Goal: Task Accomplishment & Management: Manage account settings

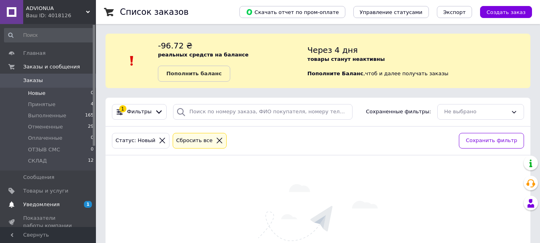
click at [48, 207] on span "Уведомления" at bounding box center [41, 204] width 36 height 7
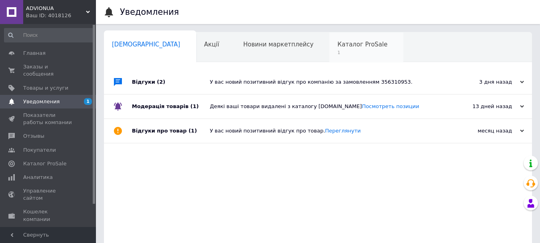
click at [337, 42] on span "Каталог ProSale" at bounding box center [362, 44] width 50 height 7
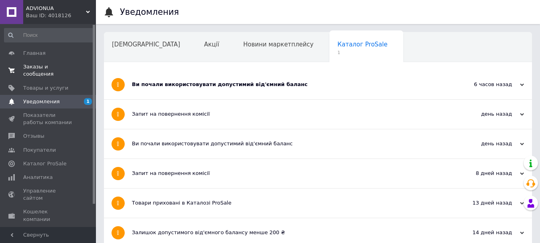
click at [60, 69] on span "Заказы и сообщения" at bounding box center [48, 70] width 51 height 14
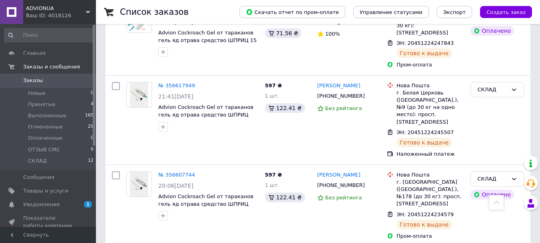
scroll to position [1079, 0]
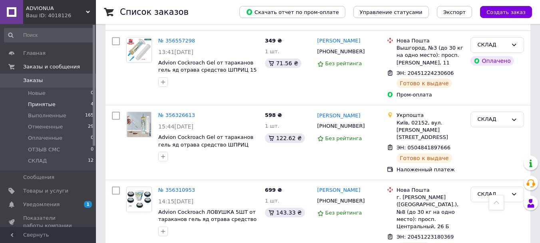
click at [55, 104] on li "Принятые 4" at bounding box center [49, 104] width 98 height 11
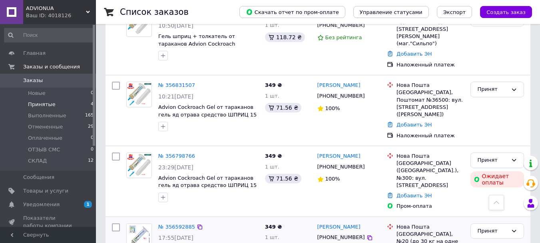
scroll to position [198, 0]
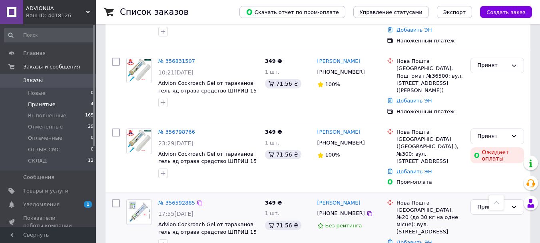
click at [224, 198] on div "№ 356592885" at bounding box center [208, 202] width 102 height 9
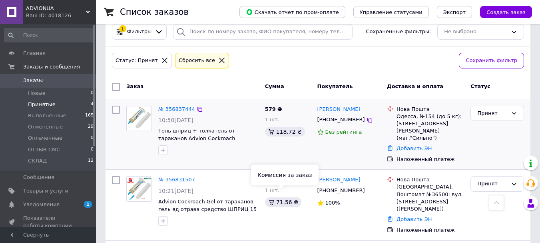
scroll to position [78, 0]
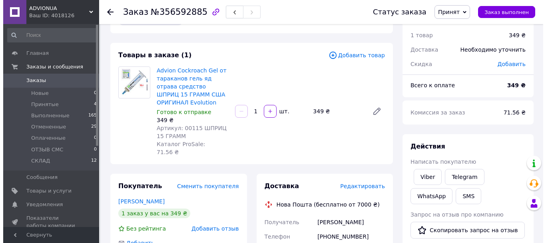
scroll to position [40, 0]
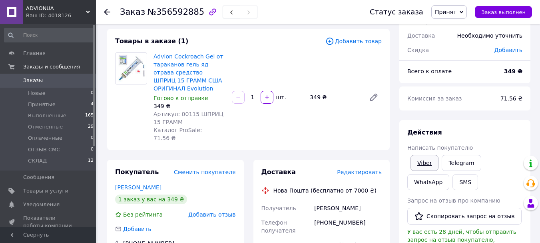
click at [426, 162] on link "Viber" at bounding box center [424, 163] width 28 height 16
click at [456, 12] on span "Принят" at bounding box center [446, 12] width 22 height 6
click at [459, 40] on li "Отменен" at bounding box center [452, 40] width 42 height 12
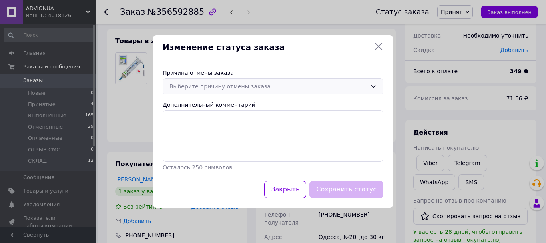
click at [227, 84] on div "Выберите причину отмены заказа" at bounding box center [267, 86] width 197 height 9
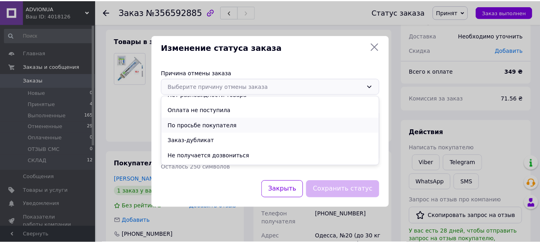
scroll to position [37, 0]
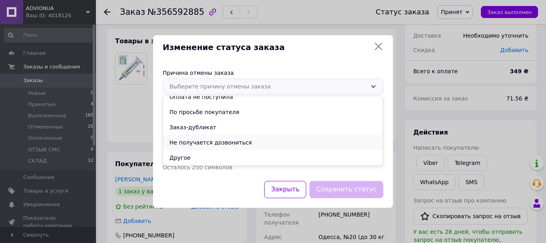
click at [212, 141] on li "Не получается дозвониться" at bounding box center [273, 142] width 220 height 15
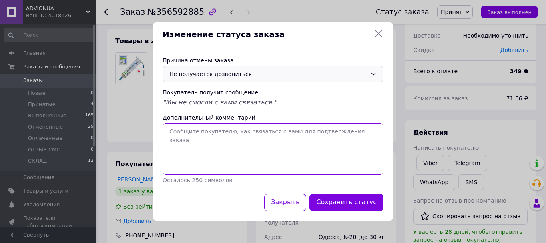
click at [219, 139] on textarea "Дополнительный комментарий" at bounding box center [273, 148] width 221 height 51
paste textarea ""Доброго дня. Нажаль ви не підтвердили замовлення, тому ми вимушені його скасув…"
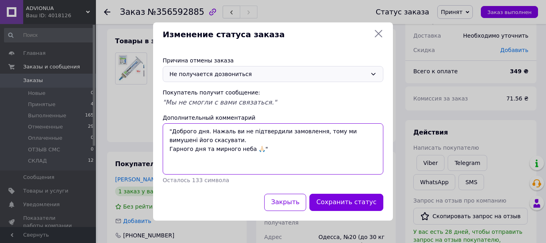
click at [174, 132] on textarea ""Доброго дня. Нажаль ви не підтвердили замовлення, тому ми вимушені його скасув…" at bounding box center [273, 148] width 221 height 51
click at [262, 149] on textarea "Доброго дня. Нажаль ви не підтвердили замовлення, тому ми вимушені його скасува…" at bounding box center [273, 148] width 221 height 51
type textarea "Доброго дня. Нажаль ви не підтвердили замовлення, тому ми вимушені його скасува…"
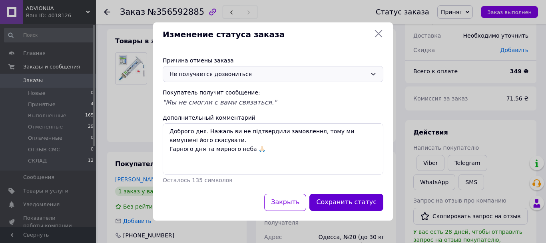
click at [348, 203] on button "Сохранить статус" at bounding box center [346, 201] width 74 height 17
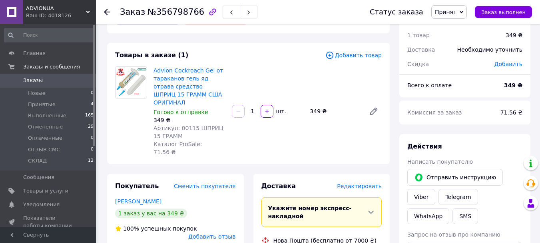
scroll to position [40, 0]
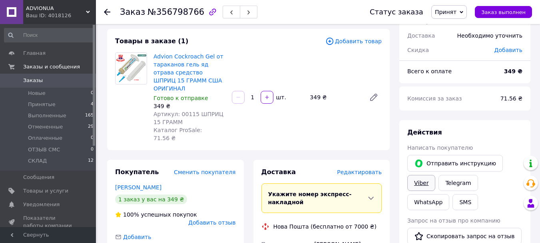
click at [420, 182] on link "Viber" at bounding box center [421, 183] width 28 height 16
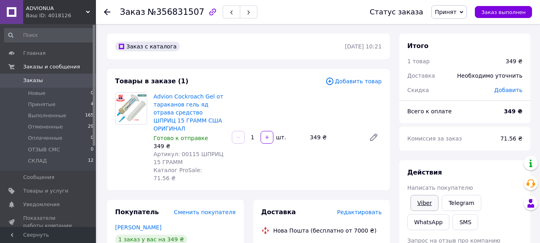
click at [419, 203] on link "Viber" at bounding box center [424, 203] width 28 height 16
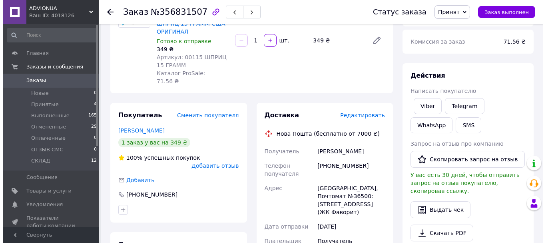
scroll to position [120, 0]
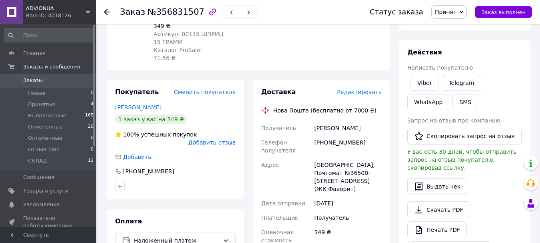
click at [362, 89] on span "Редактировать" at bounding box center [359, 92] width 45 height 6
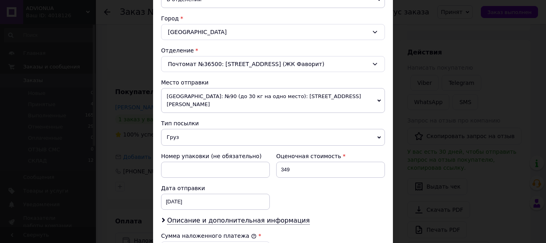
scroll to position [280, 0]
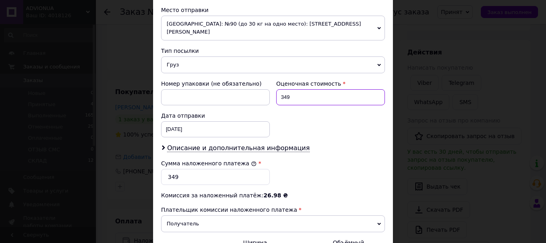
click at [297, 89] on input "349" at bounding box center [330, 97] width 109 height 16
type input "3"
type input "599"
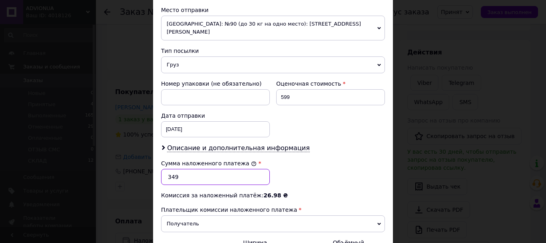
click at [196, 170] on input "349" at bounding box center [215, 177] width 109 height 16
type input "3"
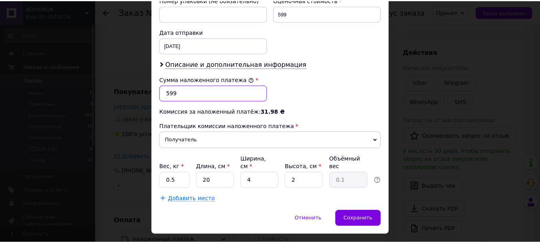
scroll to position [367, 0]
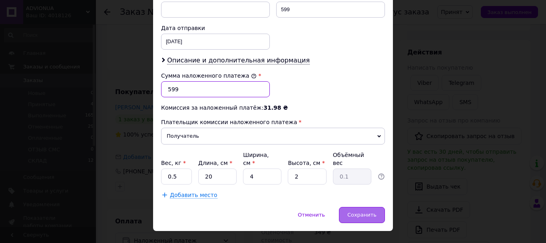
type input "599"
click at [354, 211] on span "Сохранить" at bounding box center [361, 214] width 29 height 6
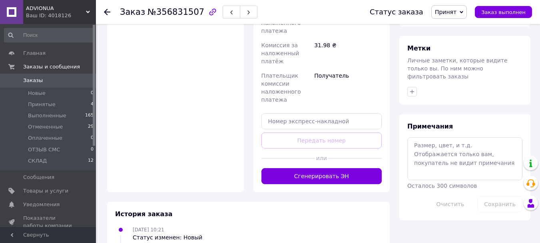
scroll to position [360, 0]
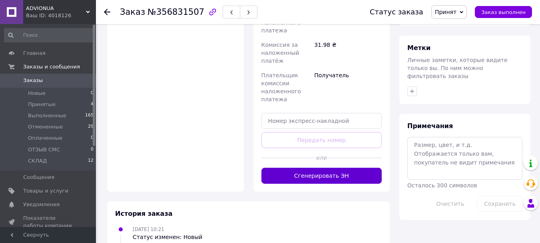
click at [309, 167] on button "Сгенерировать ЭН" at bounding box center [321, 175] width 121 height 16
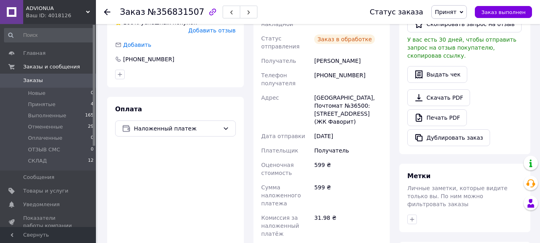
scroll to position [200, 0]
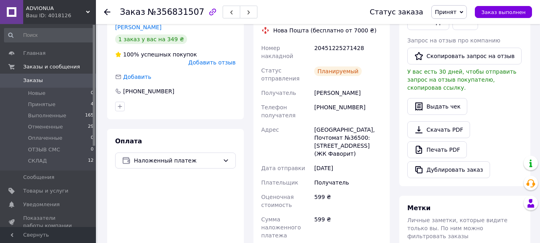
click at [326, 86] on div "Сєрова Інна" at bounding box center [347, 93] width 71 height 14
copy div "Сєрова Інна"
click at [328, 100] on div "+380630539630" at bounding box center [347, 111] width 71 height 22
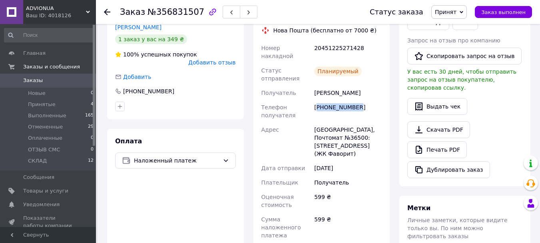
click at [328, 100] on div "+380630539630" at bounding box center [347, 111] width 71 height 22
copy div "380630539630"
click at [348, 122] on div "Одесса, Почтомат №36500: ул. Артилерийская, 4в (ЖК Фаворит)" at bounding box center [347, 141] width 71 height 38
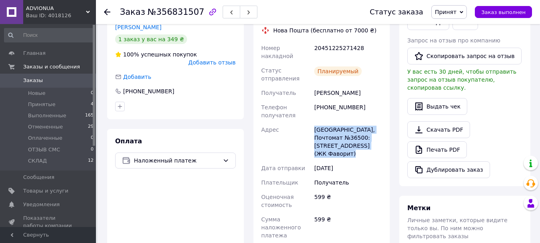
click at [348, 122] on div "Одесса, Почтомат №36500: ул. Артилерийская, 4в (ЖК Фаворит)" at bounding box center [347, 141] width 71 height 38
copy div "Одесса, Почтомат №36500: ул. Артилерийская, 4в (ЖК Фаворит)"
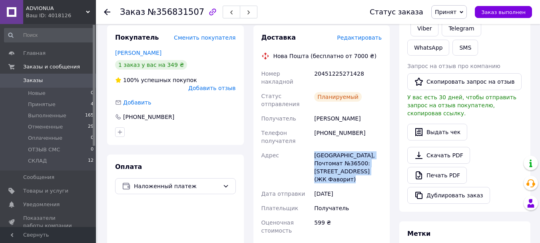
scroll to position [160, 0]
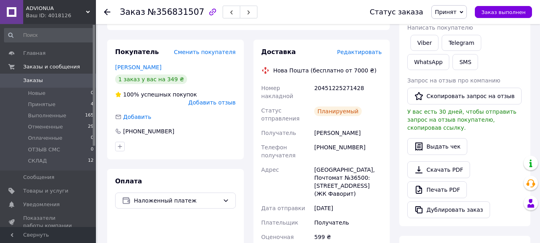
click at [336, 81] on div "20451225271428" at bounding box center [347, 92] width 71 height 22
copy div "20451225271428"
click at [456, 9] on span "Принят" at bounding box center [446, 12] width 22 height 6
click at [453, 77] on li "СКЛАД" at bounding box center [452, 76] width 42 height 12
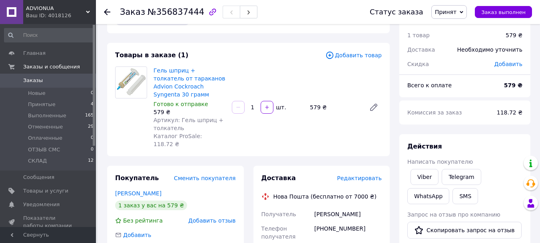
scroll to position [40, 0]
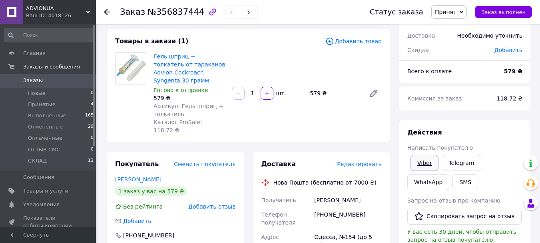
click at [423, 165] on link "Viber" at bounding box center [424, 163] width 28 height 16
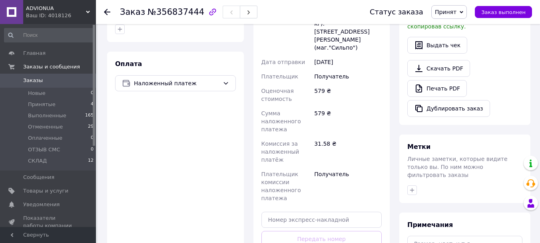
scroll to position [330, 0]
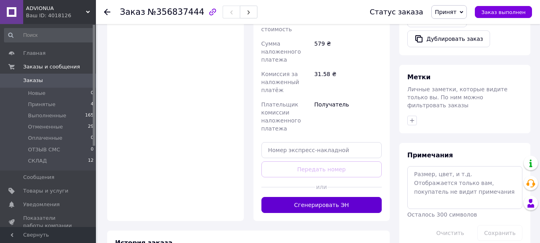
click at [314, 197] on button "Сгенерировать ЭН" at bounding box center [321, 205] width 121 height 16
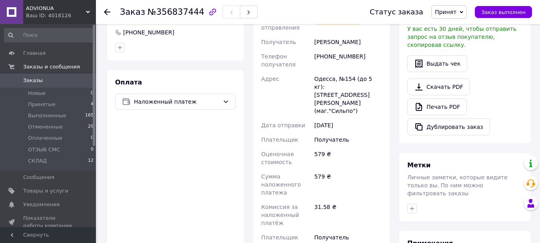
scroll to position [211, 0]
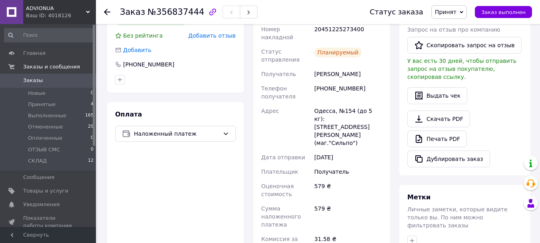
click at [333, 67] on div "[PERSON_NAME]" at bounding box center [347, 74] width 71 height 14
copy div "[PERSON_NAME]"
click at [351, 81] on div "[PHONE_NUMBER]" at bounding box center [347, 92] width 71 height 22
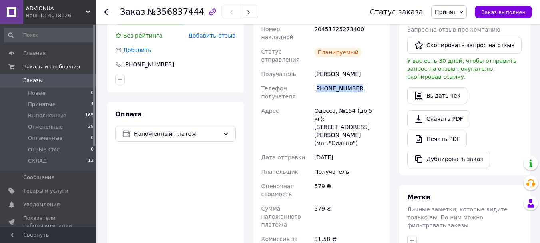
click at [350, 81] on div "[PHONE_NUMBER]" at bounding box center [347, 92] width 71 height 22
copy div "380963942816"
click at [327, 103] on div "Одесса, №154 (до 5 кг): [STREET_ADDRESS][PERSON_NAME] (маг."Сильпо")" at bounding box center [347, 126] width 71 height 46
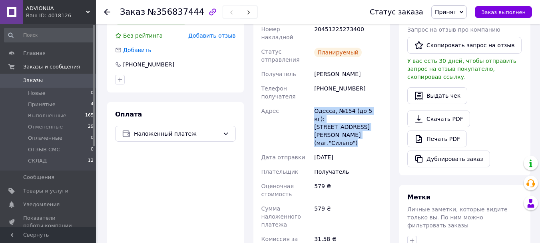
click at [327, 103] on div "Одесса, №154 (до 5 кг): [STREET_ADDRESS][PERSON_NAME] (маг."Сильпо")" at bounding box center [347, 126] width 71 height 46
copy div "Одесса, №154 (до 5 кг): [STREET_ADDRESS][PERSON_NAME] (маг."Сильпо")"
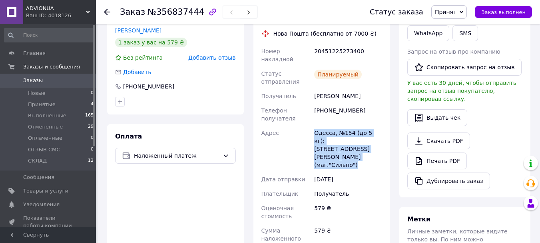
scroll to position [171, 0]
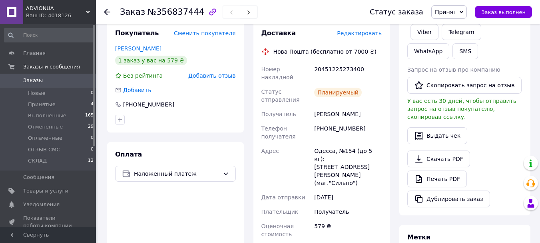
click at [336, 62] on div "20451225273400" at bounding box center [347, 73] width 71 height 22
copy div "20451225273400"
click at [425, 28] on link "Viber" at bounding box center [424, 32] width 28 height 16
click at [421, 36] on link "Viber" at bounding box center [424, 32] width 28 height 16
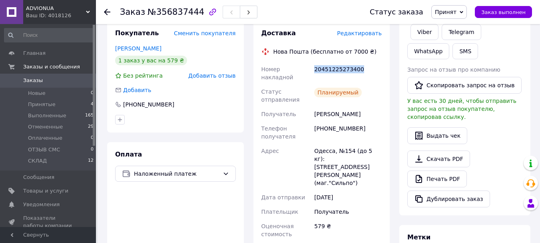
click at [453, 14] on span "Принят" at bounding box center [446, 12] width 22 height 6
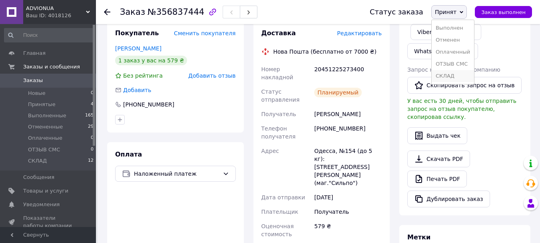
click at [445, 76] on li "СКЛАД" at bounding box center [452, 76] width 42 height 12
